Goal: Task Accomplishment & Management: Manage account settings

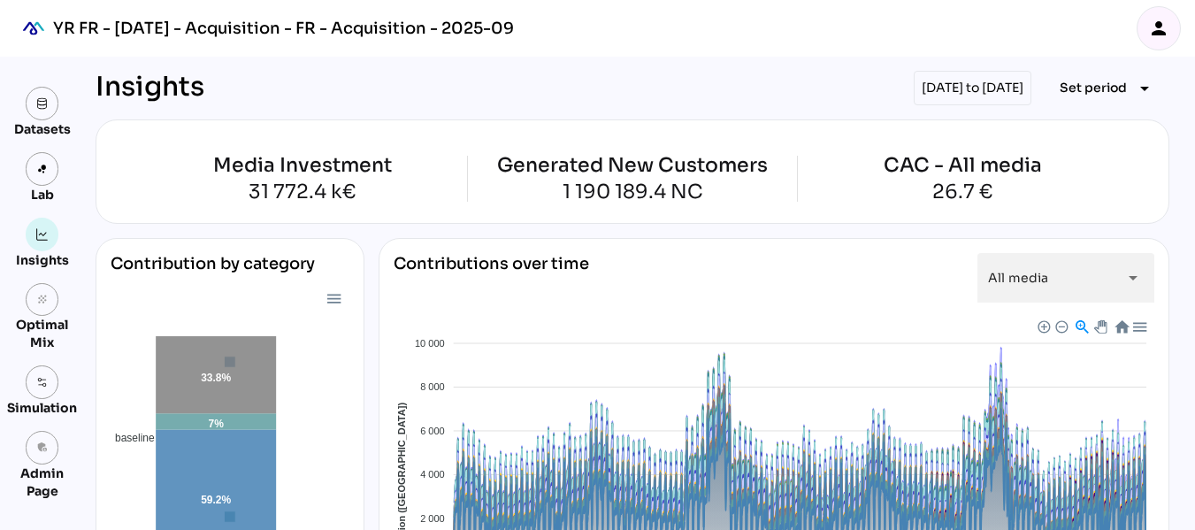
click at [1149, 31] on icon "person" at bounding box center [1158, 28] width 21 height 21
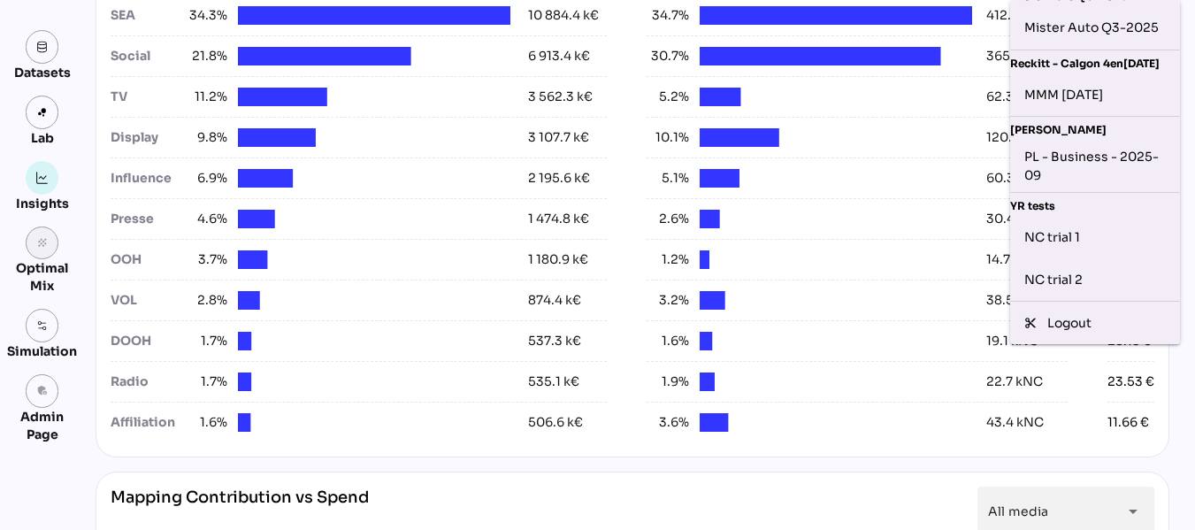
scroll to position [835, 0]
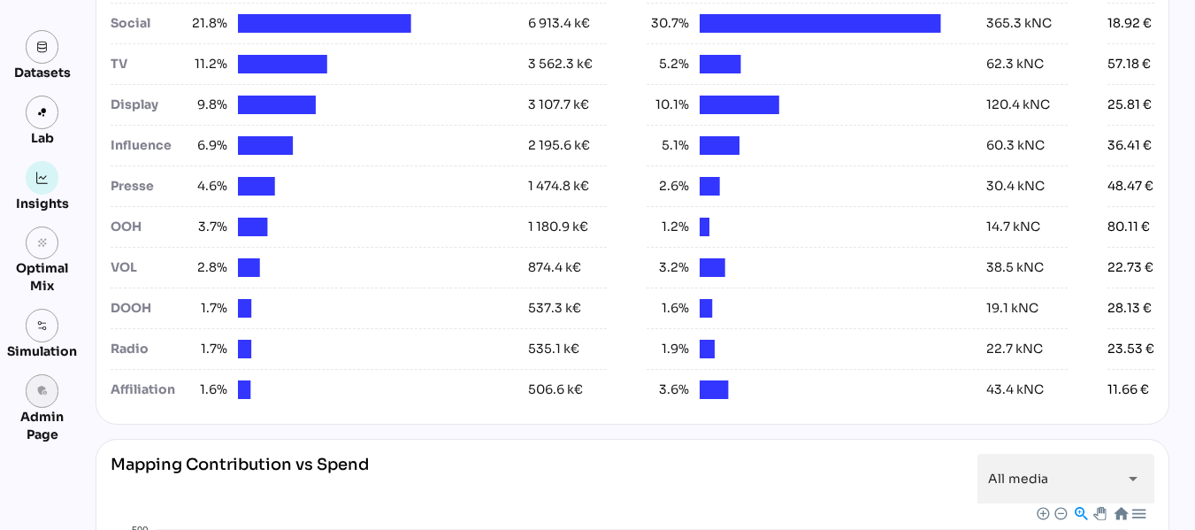
click at [46, 394] on icon "admin_panel_settings" at bounding box center [42, 391] width 12 height 12
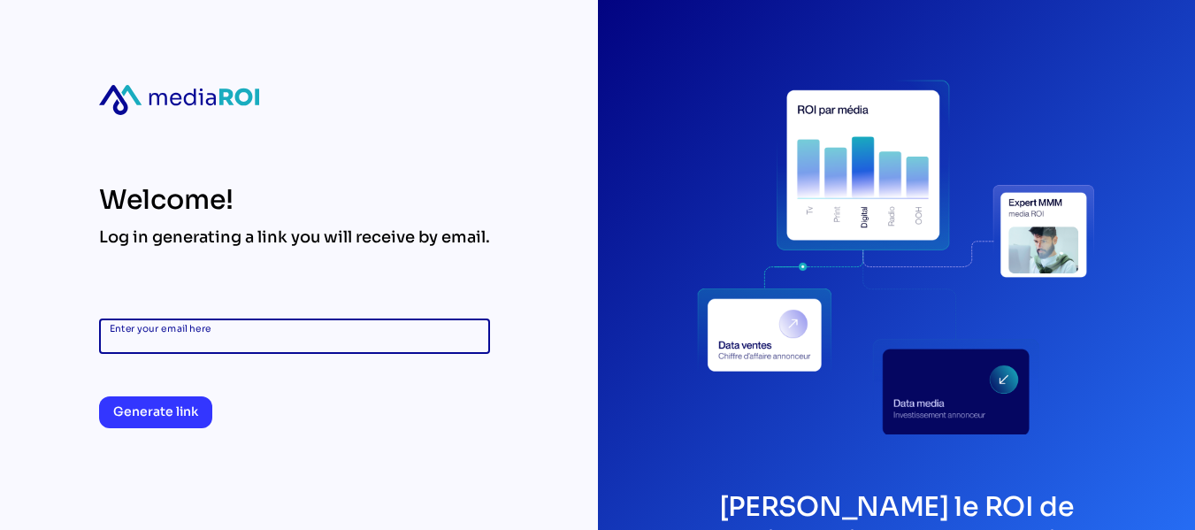
click at [234, 337] on input "Enter your email here" at bounding box center [295, 335] width 370 height 35
type input "**********"
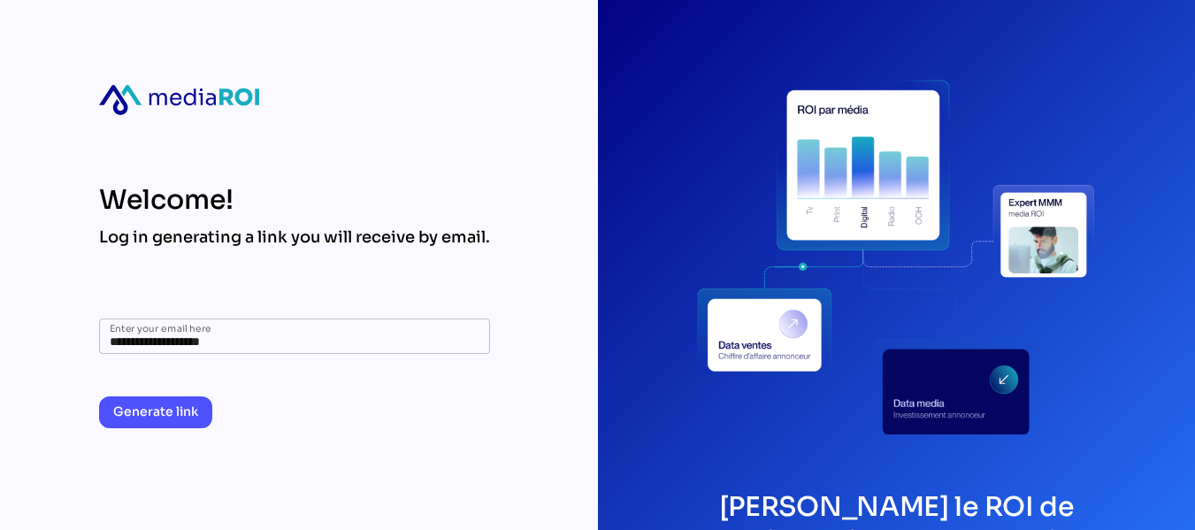
click at [174, 404] on span "Generate link" at bounding box center [155, 411] width 85 height 21
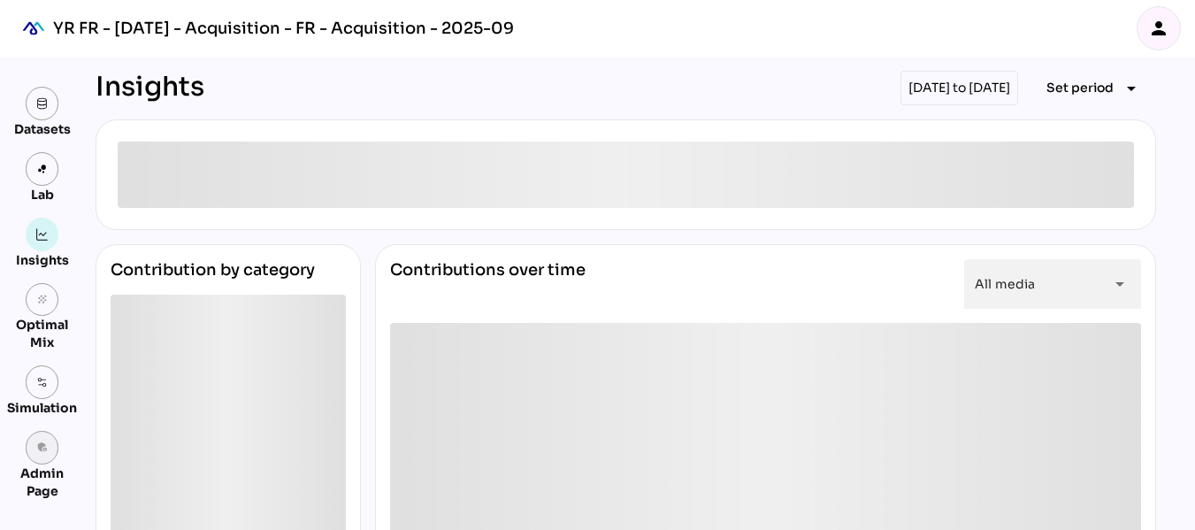
click at [47, 441] on icon "admin_panel_settings" at bounding box center [42, 447] width 12 height 12
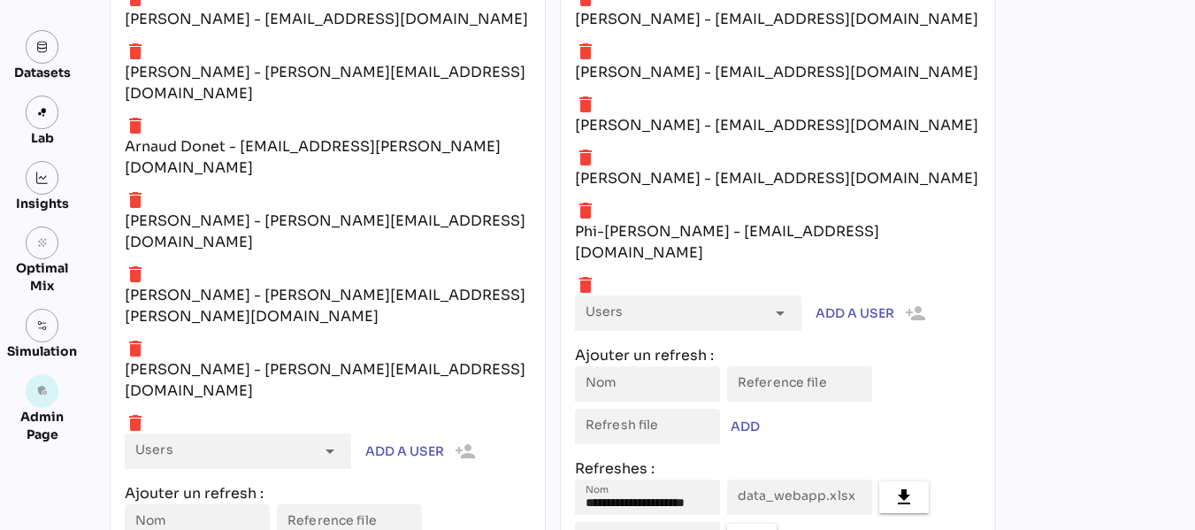
scroll to position [8176, 0]
